Goal: Complete application form

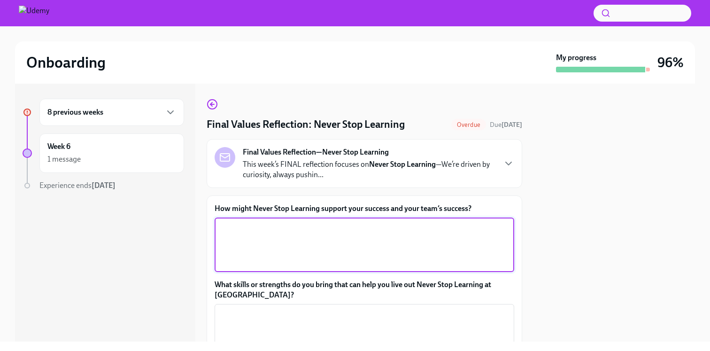
type textarea "I"
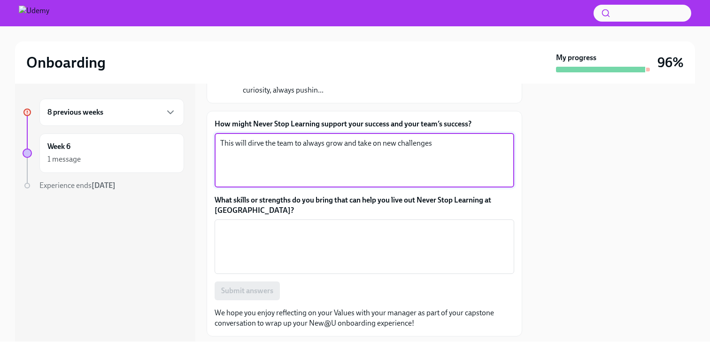
scroll to position [88, 0]
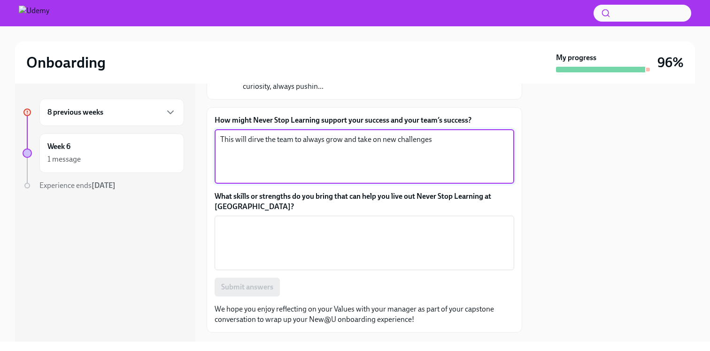
type textarea "This will dirve the team to always grow and take on new challenges"
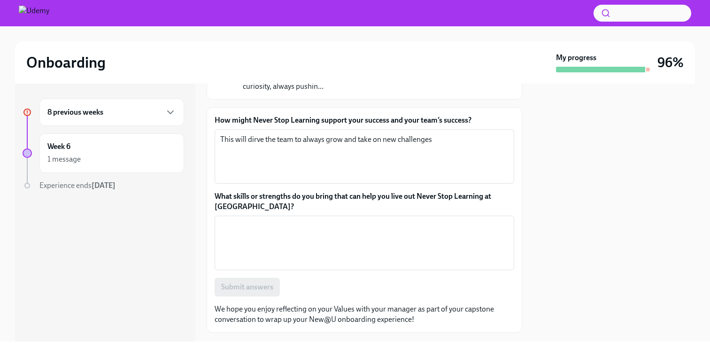
click at [288, 272] on div "How might Never Stop Learning support your success and your team’s success? Thi…" at bounding box center [365, 205] width 300 height 181
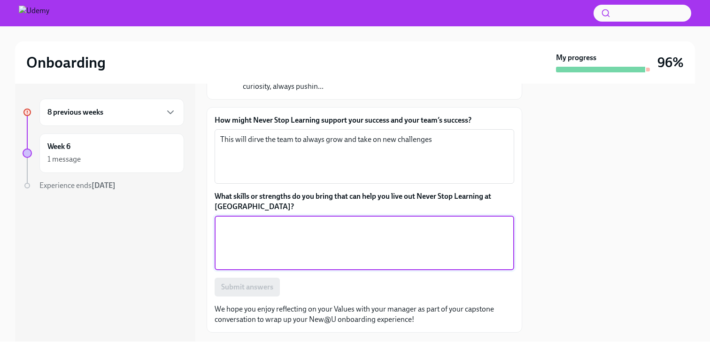
click at [273, 238] on textarea "What skills or strengths do you bring that can help you live out Never Stop Lea…" at bounding box center [364, 242] width 288 height 45
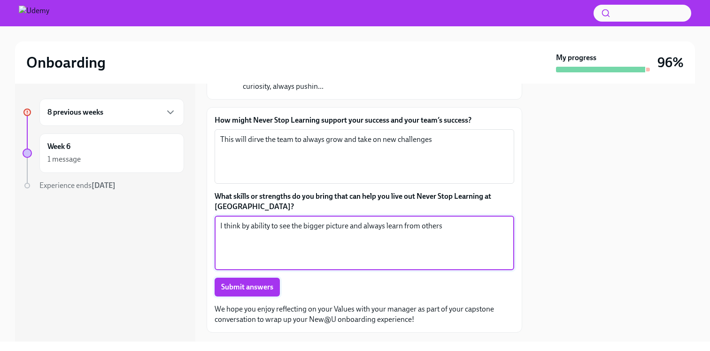
type textarea "I think by ability to see the bigger picture and always learn from others"
click at [235, 291] on span "Submit answers" at bounding box center [247, 286] width 52 height 9
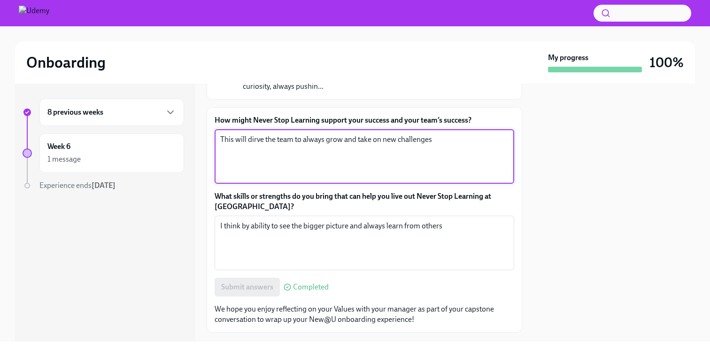
click at [263, 141] on textarea "This will dirve the team to always grow and take on new challenges" at bounding box center [364, 156] width 288 height 45
click at [91, 125] on div "8 previous weeks" at bounding box center [111, 112] width 145 height 27
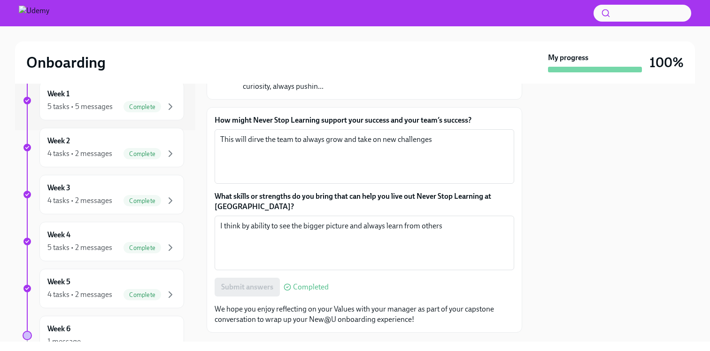
scroll to position [280, 0]
